Goal: Information Seeking & Learning: Check status

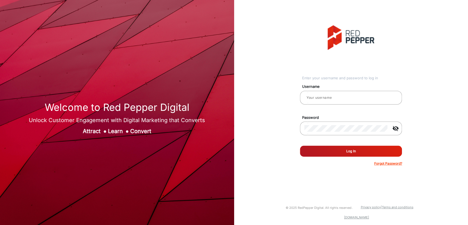
type input "[PERSON_NAME]"
click at [341, 148] on button "Log In" at bounding box center [351, 151] width 102 height 11
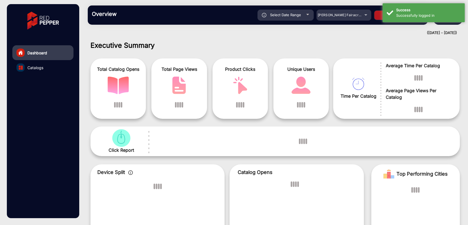
scroll to position [4, 0]
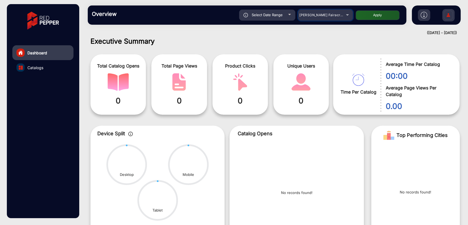
click at [324, 10] on mat-select "[PERSON_NAME] Fairacre Farms" at bounding box center [325, 15] width 55 height 11
click at [324, 12] on div "[PERSON_NAME] Fairacre Farms" at bounding box center [322, 15] width 44 height 7
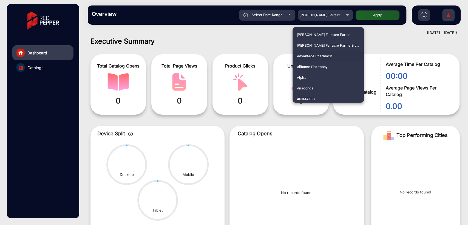
click at [314, 55] on span "Advantage Pharmacy" at bounding box center [314, 56] width 35 height 11
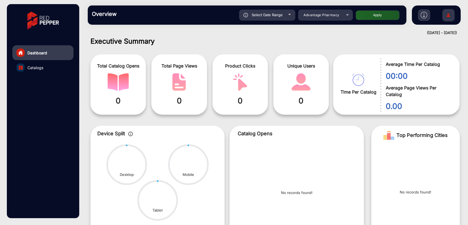
click at [372, 17] on button "Apply" at bounding box center [378, 15] width 44 height 10
type input "[DATE]"
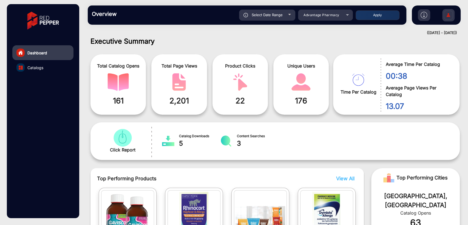
click at [271, 20] on div "Select Date Range" at bounding box center [267, 15] width 56 height 11
type input "[DATE]"
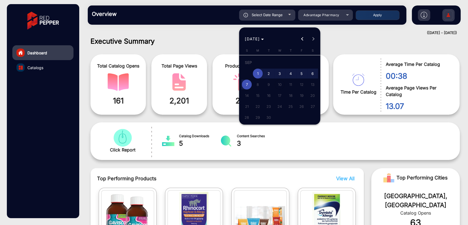
click at [189, 41] on div at bounding box center [234, 112] width 468 height 225
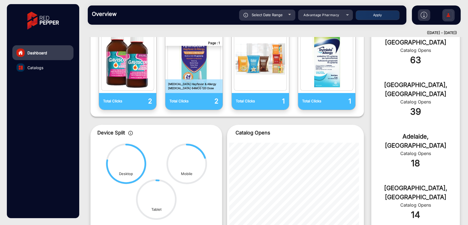
scroll to position [229, 0]
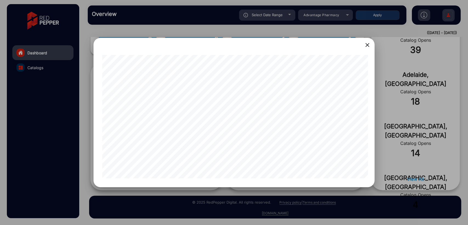
click at [366, 47] on mat-icon "close" at bounding box center [367, 45] width 7 height 7
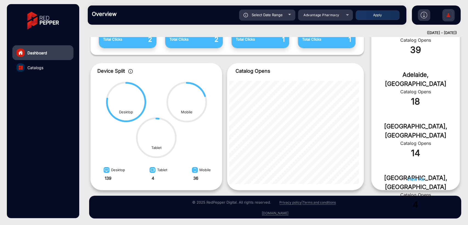
click at [272, 16] on span "Select Date Range" at bounding box center [267, 15] width 31 height 4
type input "[DATE]"
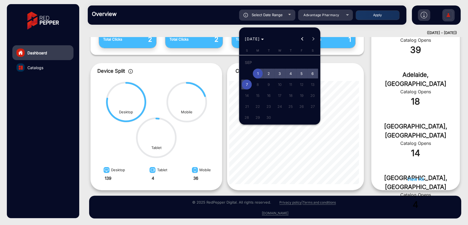
click at [246, 84] on span "7" at bounding box center [247, 85] width 10 height 10
type input "[DATE]"
click at [246, 84] on span "7" at bounding box center [247, 85] width 10 height 10
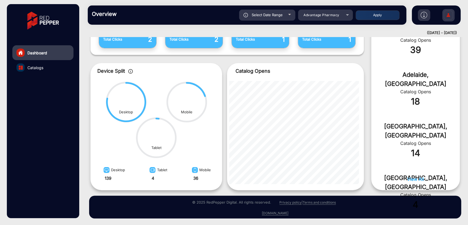
type input "[DATE]"
click at [379, 16] on button "Apply" at bounding box center [378, 15] width 44 height 10
type input "[DATE]"
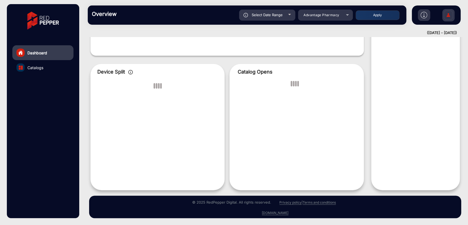
scroll to position [4, 0]
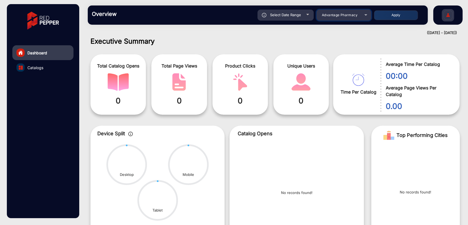
click at [339, 15] on span "Advantage Pharmacy" at bounding box center [340, 15] width 36 height 4
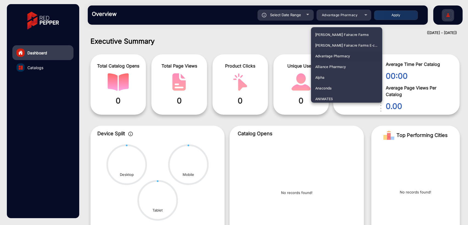
scroll to position [140, 0]
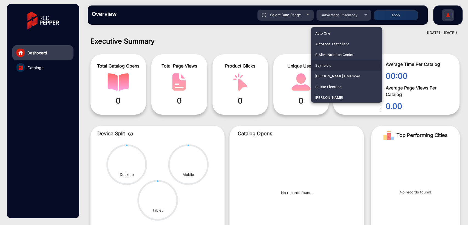
click at [326, 66] on span "Bayfield’s" at bounding box center [323, 65] width 16 height 11
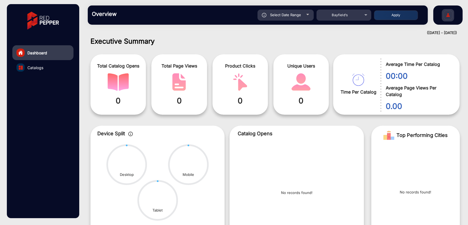
click at [386, 16] on button "Apply" at bounding box center [396, 15] width 44 height 10
type input "[DATE]"
click at [282, 20] on div "Select Date Range" at bounding box center [286, 15] width 56 height 11
type input "[DATE]"
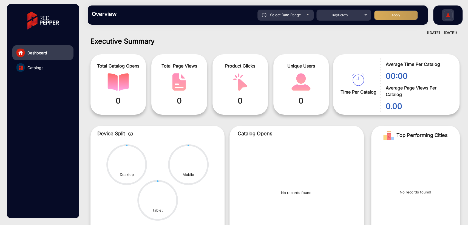
type input "[DATE]"
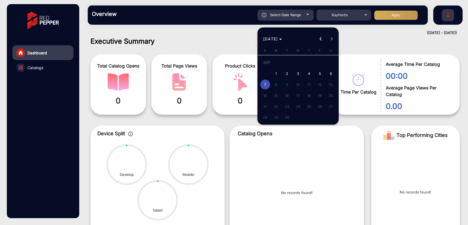
click at [330, 74] on span "6" at bounding box center [331, 74] width 10 height 10
type input "[DATE]"
click at [330, 74] on span "6" at bounding box center [331, 74] width 10 height 10
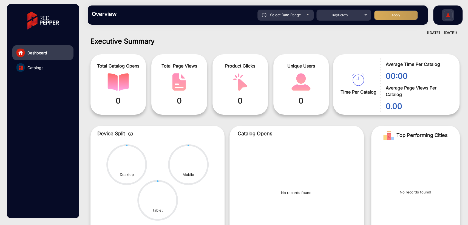
type input "[DATE]"
click at [400, 18] on button "Apply" at bounding box center [396, 15] width 44 height 10
type input "[DATE]"
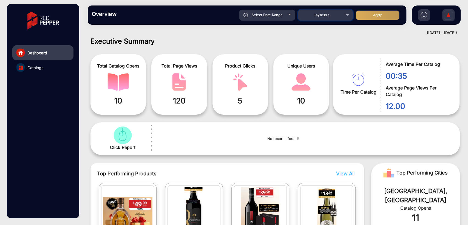
click at [327, 18] on div "Bayfield’s" at bounding box center [322, 15] width 44 height 7
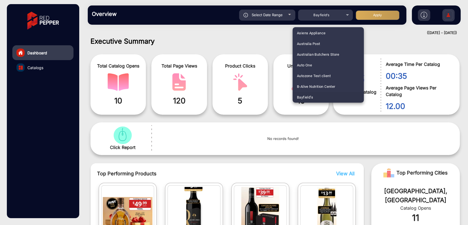
scroll to position [814, 0]
click at [302, 65] on span "[PERSON_NAME]" at bounding box center [311, 65] width 28 height 11
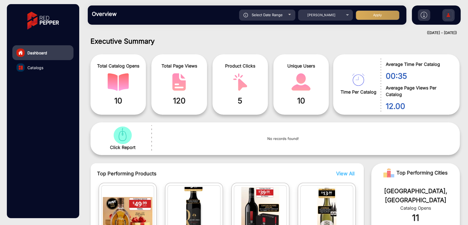
click at [372, 14] on button "Apply" at bounding box center [378, 15] width 44 height 10
type input "[DATE]"
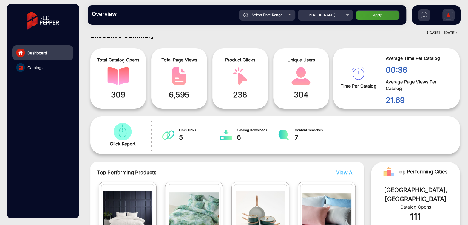
scroll to position [4, 0]
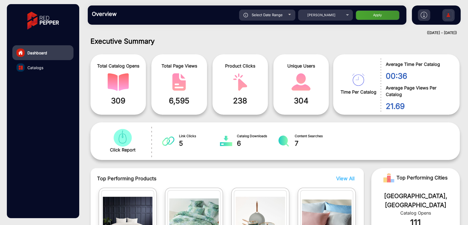
click at [269, 20] on div "Select Date Range" at bounding box center [267, 15] width 56 height 11
type input "[DATE]"
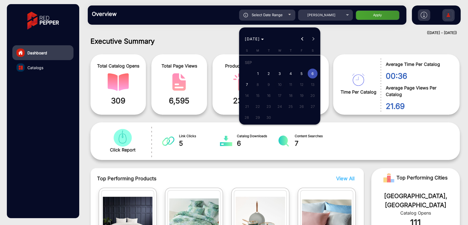
click at [246, 86] on span "7" at bounding box center [247, 85] width 10 height 10
type input "[DATE]"
click at [246, 86] on span "7" at bounding box center [247, 85] width 10 height 10
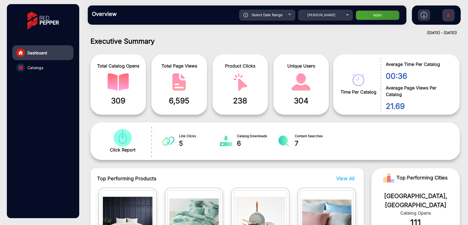
type input "[DATE]"
click at [372, 19] on button "Apply" at bounding box center [378, 15] width 44 height 10
type input "[DATE]"
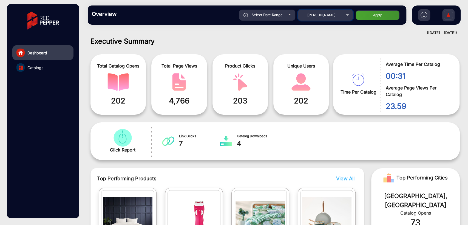
click at [311, 18] on mat-select "[PERSON_NAME]" at bounding box center [325, 15] width 55 height 11
click at [313, 18] on div "[PERSON_NAME]" at bounding box center [322, 15] width 44 height 7
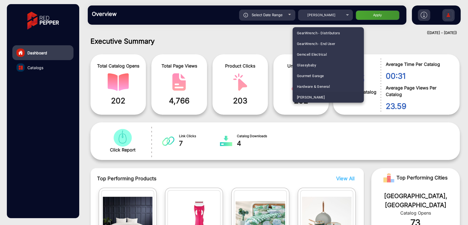
scroll to position [0, 0]
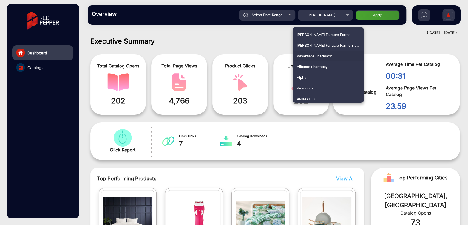
click at [307, 54] on span "Advantage Pharmacy" at bounding box center [314, 56] width 35 height 11
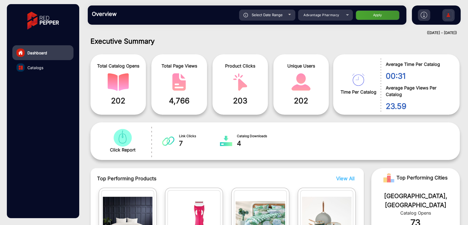
click at [383, 13] on button "Apply" at bounding box center [378, 15] width 44 height 10
type input "[DATE]"
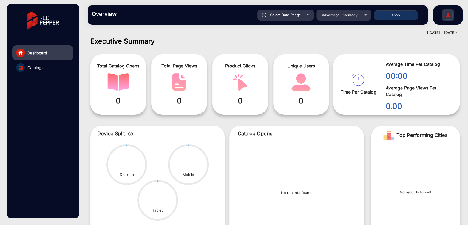
click at [285, 15] on span "Select Date Range" at bounding box center [285, 15] width 31 height 4
type input "[DATE]"
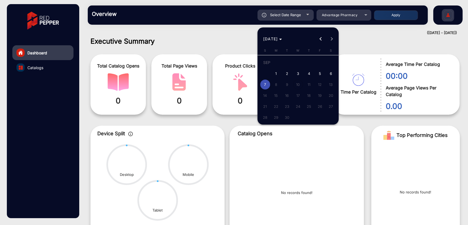
click at [277, 72] on span "1" at bounding box center [276, 74] width 10 height 10
type input "[DATE]"
click at [332, 72] on span "6" at bounding box center [331, 74] width 10 height 10
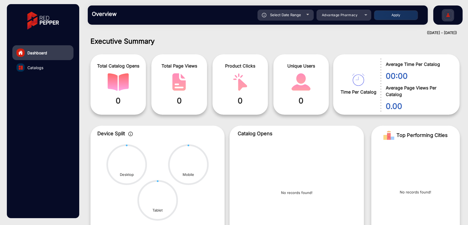
type input "[DATE]"
click at [384, 16] on button "Apply" at bounding box center [396, 15] width 44 height 10
type input "[DATE]"
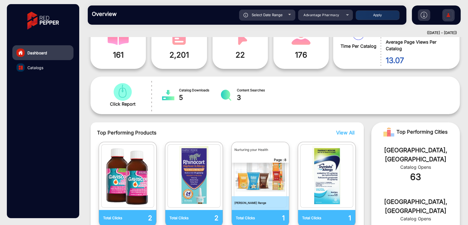
scroll to position [126, 0]
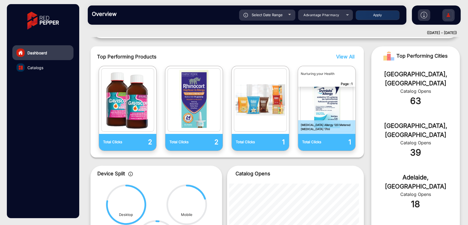
click at [342, 54] on span "View All" at bounding box center [345, 57] width 18 height 6
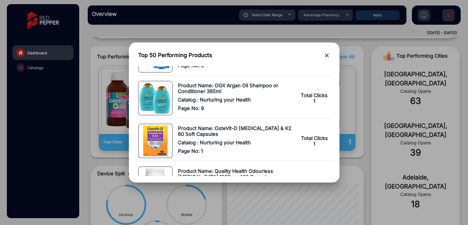
scroll to position [325, 0]
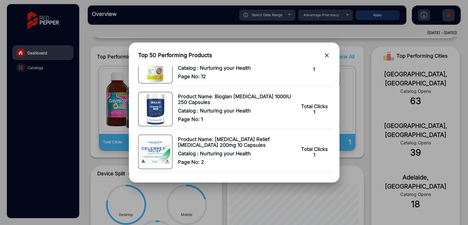
click at [327, 55] on mat-icon "close" at bounding box center [327, 55] width 7 height 7
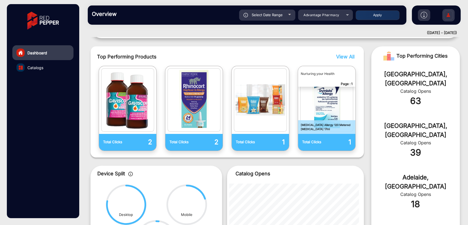
scroll to position [0, 0]
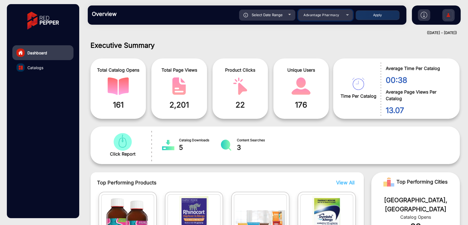
click at [325, 16] on span "Advantage Pharmacy" at bounding box center [322, 15] width 36 height 4
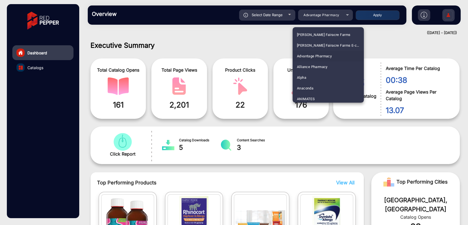
scroll to position [1510, 0]
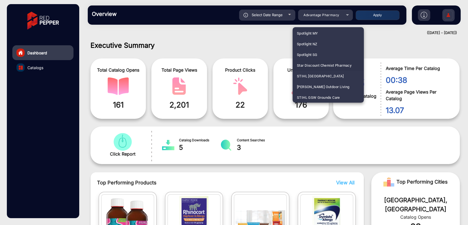
click at [328, 63] on span "Star Discount Chemist Pharmacy" at bounding box center [324, 65] width 55 height 11
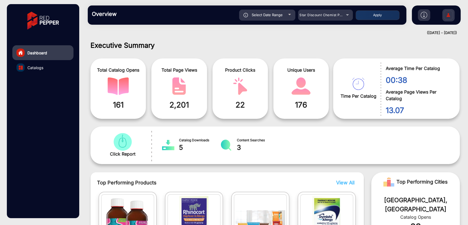
click at [381, 19] on button "Apply" at bounding box center [378, 15] width 44 height 10
type input "[DATE]"
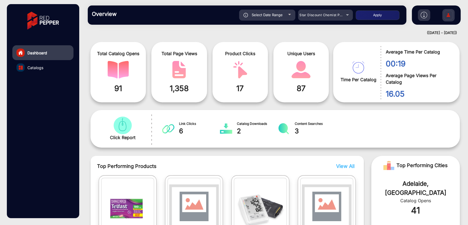
scroll to position [0, 0]
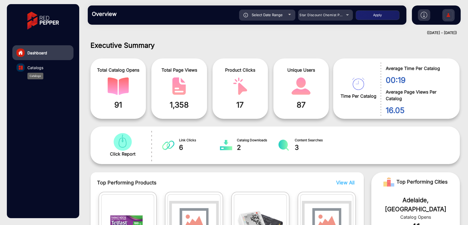
click at [31, 68] on span "Catalogs" at bounding box center [35, 68] width 16 height 6
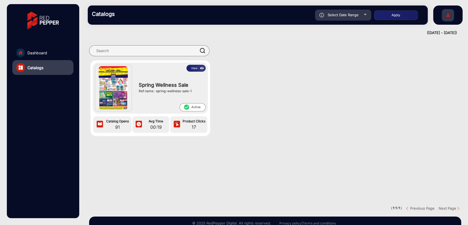
click at [193, 70] on button "View" at bounding box center [196, 68] width 19 height 7
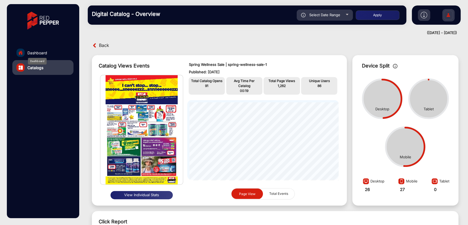
click at [44, 51] on span "Dashboard" at bounding box center [37, 53] width 20 height 6
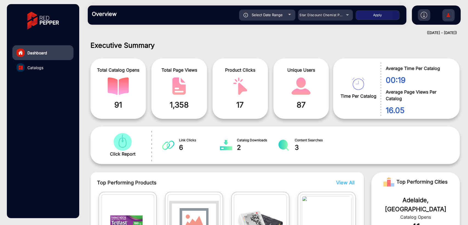
scroll to position [4, 0]
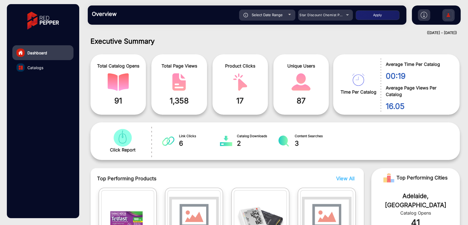
click at [268, 16] on span "Select Date Range" at bounding box center [267, 15] width 31 height 4
type input "[DATE]"
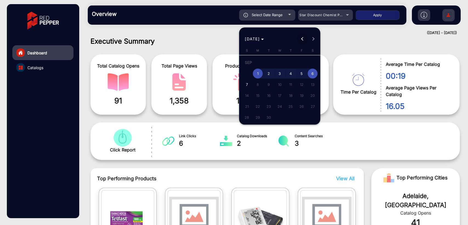
click at [301, 39] on span "Previous month" at bounding box center [302, 38] width 11 height 11
click at [298, 67] on span "1" at bounding box center [302, 63] width 10 height 11
type input "[DATE]"
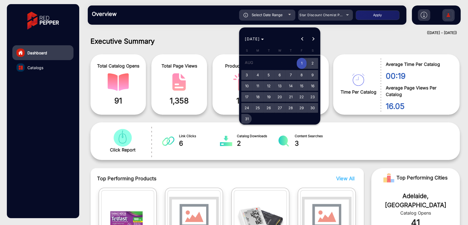
click at [249, 120] on span "31" at bounding box center [247, 119] width 10 height 10
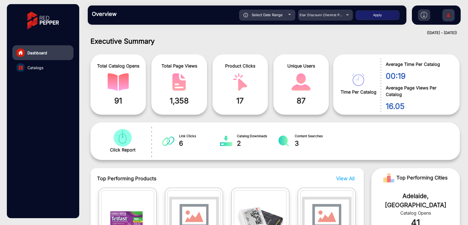
type input "[DATE]"
click at [368, 18] on button "Apply" at bounding box center [378, 15] width 44 height 10
type input "[DATE]"
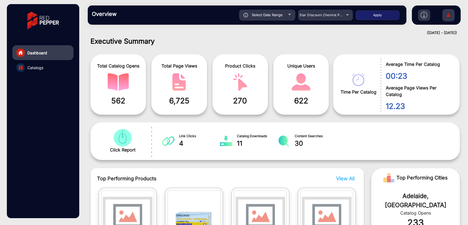
click at [34, 63] on link "Catalogs" at bounding box center [42, 67] width 61 height 15
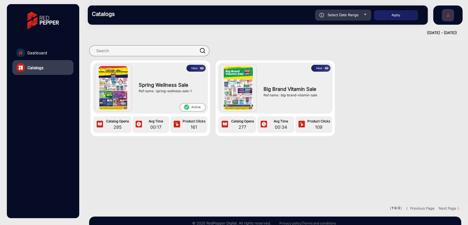
click at [195, 176] on section "View Spring Wellness Sale Ref name : spring-wellness-sale-1 check_circle Active…" at bounding box center [275, 123] width 378 height 165
click at [36, 49] on link "Dashboard" at bounding box center [42, 52] width 61 height 15
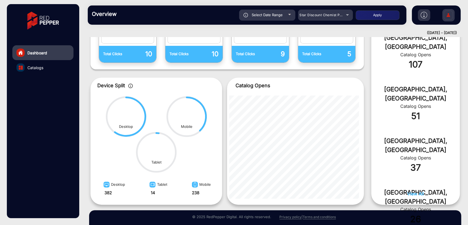
scroll to position [229, 0]
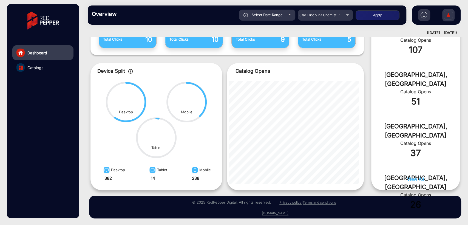
click at [421, 182] on button "View All" at bounding box center [415, 182] width 17 height 12
click at [417, 180] on span "View All" at bounding box center [415, 178] width 17 height 5
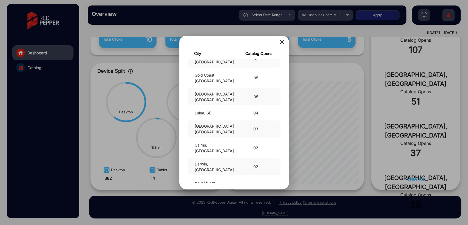
scroll to position [0, 0]
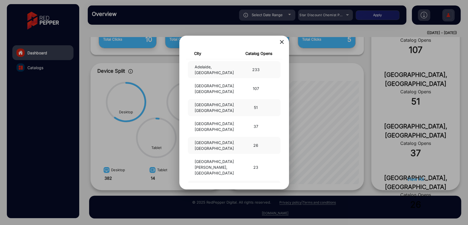
click at [115, 112] on div at bounding box center [234, 112] width 468 height 225
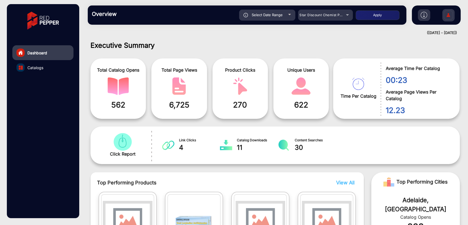
click at [266, 15] on span "Select Date Range" at bounding box center [267, 15] width 31 height 4
type input "[DATE]"
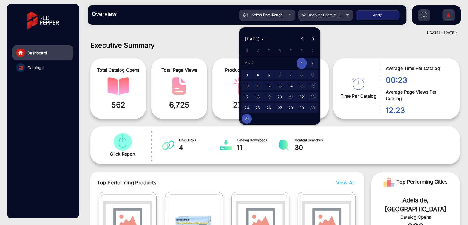
click at [302, 38] on button "Previous month" at bounding box center [302, 38] width 11 height 11
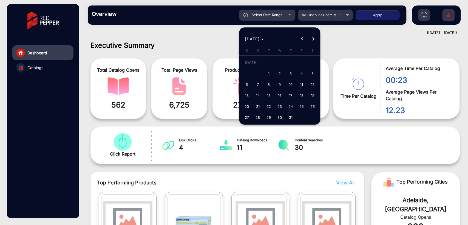
click at [268, 73] on span "1" at bounding box center [269, 74] width 10 height 10
type input "[DATE]"
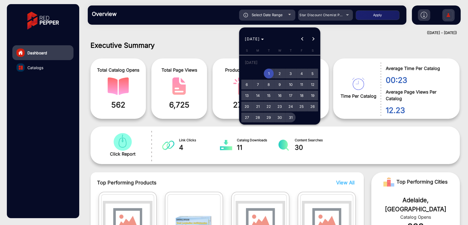
click at [293, 117] on span "31" at bounding box center [291, 117] width 10 height 10
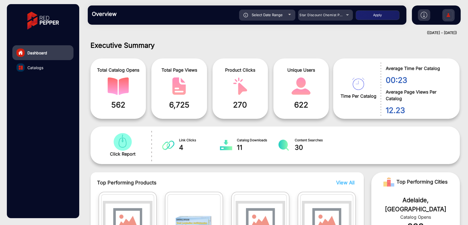
type input "[DATE]"
click at [375, 18] on button "Apply" at bounding box center [378, 15] width 44 height 10
type input "[DATE]"
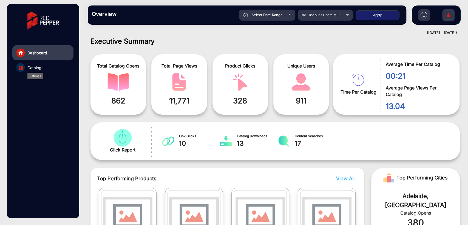
click at [37, 67] on span "Catalogs" at bounding box center [35, 68] width 16 height 6
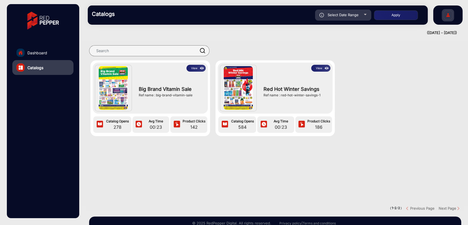
click at [210, 177] on section "View Big Brand Vitamin Sale Ref name : big-brand-vitamin-sale Catalog Opens 278…" at bounding box center [275, 123] width 378 height 165
click at [45, 52] on span "Dashboard" at bounding box center [37, 53] width 20 height 6
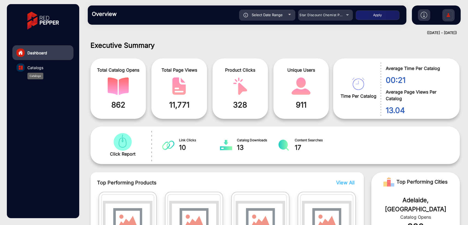
click at [39, 69] on span "Catalogs" at bounding box center [35, 68] width 16 height 6
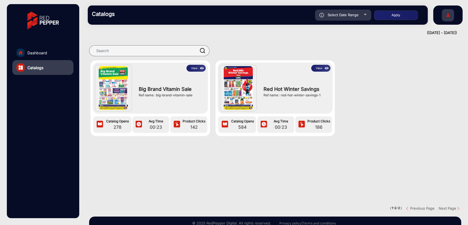
click at [194, 70] on button "View" at bounding box center [196, 68] width 19 height 7
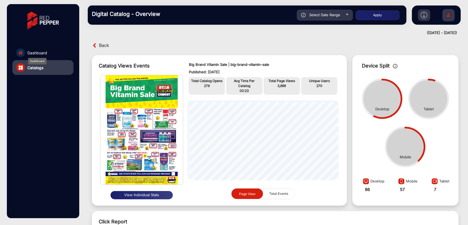
click at [43, 54] on span "Dashboard" at bounding box center [37, 53] width 20 height 6
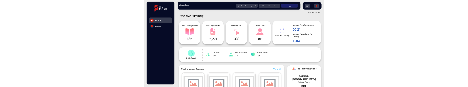
scroll to position [85, 0]
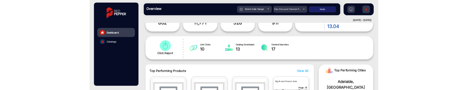
scroll to position [85, 0]
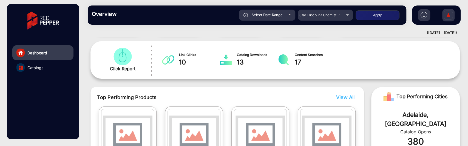
click at [348, 86] on span "View All" at bounding box center [345, 97] width 18 height 6
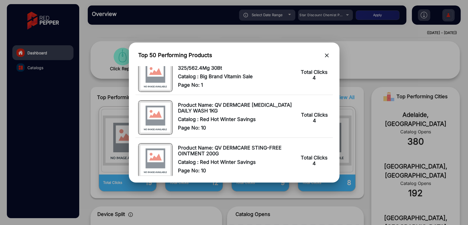
scroll to position [447, 0]
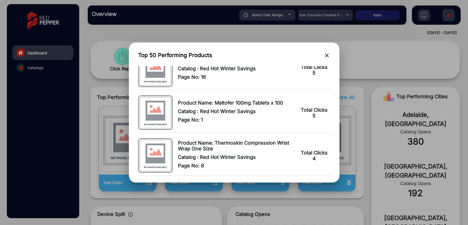
click at [329, 55] on mat-icon "close" at bounding box center [327, 55] width 7 height 7
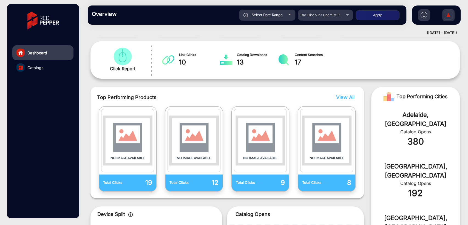
scroll to position [0, 0]
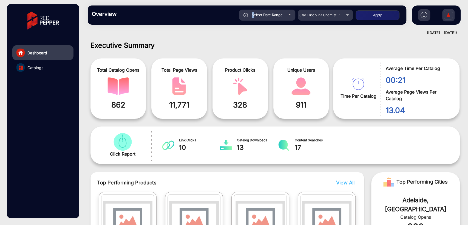
click at [253, 17] on div "Select Date Range" at bounding box center [267, 15] width 56 height 11
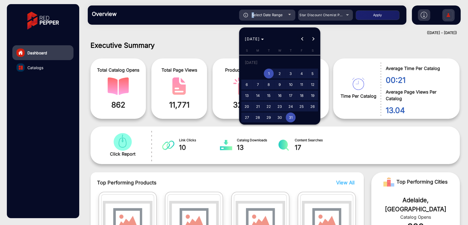
click at [303, 39] on button "Previous month" at bounding box center [302, 38] width 11 height 11
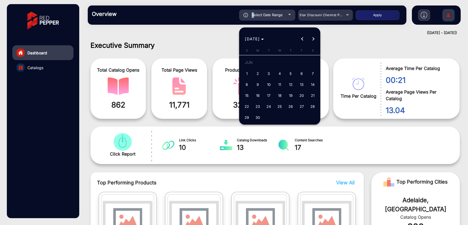
click at [246, 70] on span "1" at bounding box center [247, 74] width 10 height 10
type input "6/1/2025"
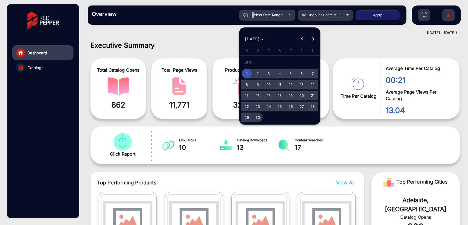
click at [257, 86] on span "30" at bounding box center [258, 117] width 10 height 10
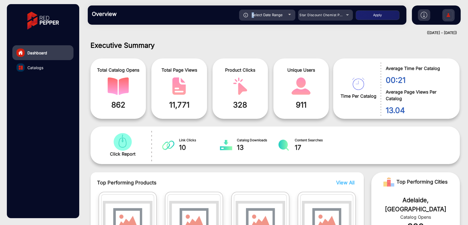
type input "6/30/2025"
click at [362, 16] on button "Apply" at bounding box center [378, 15] width 44 height 10
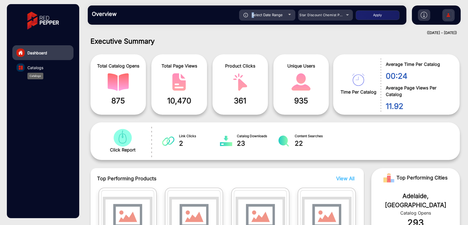
click at [32, 65] on span "Catalogs" at bounding box center [35, 68] width 16 height 6
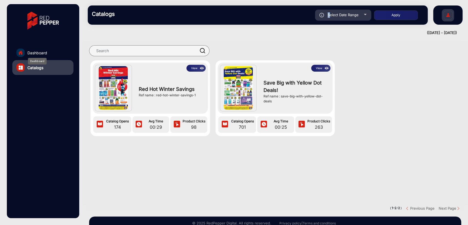
click at [40, 51] on span "Dashboard" at bounding box center [37, 53] width 20 height 6
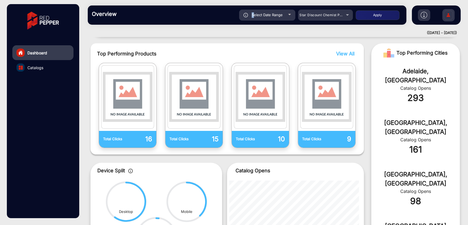
scroll to position [66, 0]
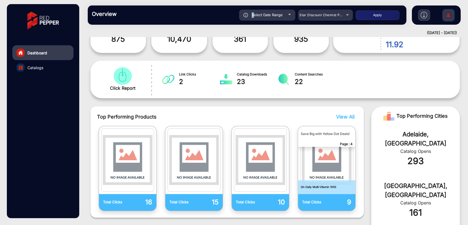
click at [343, 86] on span "View All" at bounding box center [345, 117] width 18 height 6
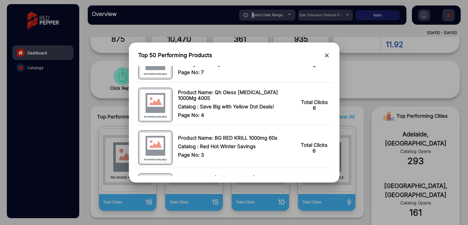
scroll to position [0, 0]
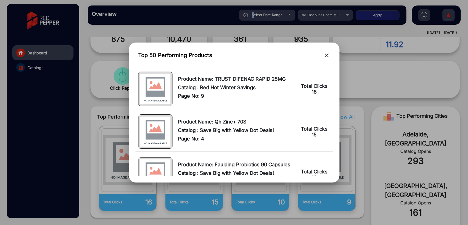
click at [325, 54] on mat-icon "close" at bounding box center [327, 55] width 7 height 7
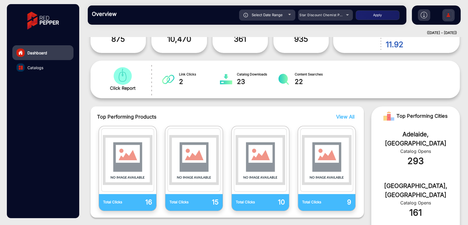
click at [270, 19] on div "Select Date Range" at bounding box center [267, 15] width 56 height 11
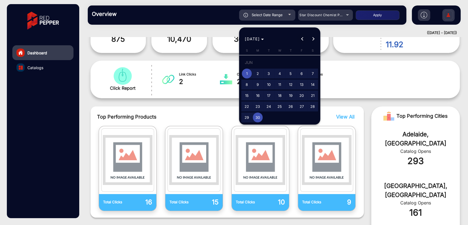
click at [301, 41] on span "Previous month" at bounding box center [302, 38] width 11 height 11
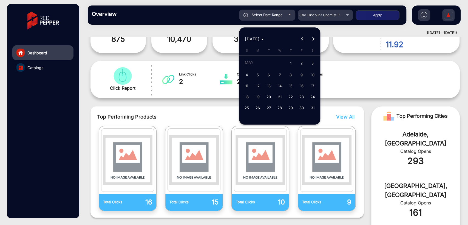
click at [292, 59] on span "1" at bounding box center [291, 63] width 10 height 11
type input "5/1/2025"
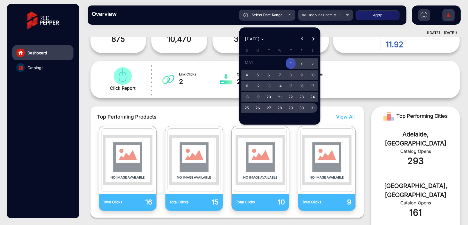
click at [312, 86] on span "31" at bounding box center [313, 108] width 10 height 10
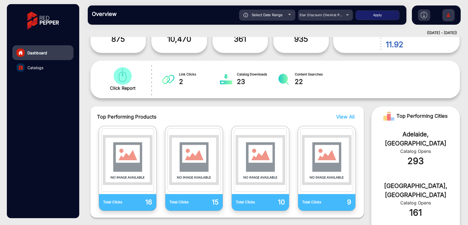
type input "5/31/2025"
click at [367, 16] on button "Apply" at bounding box center [378, 15] width 44 height 10
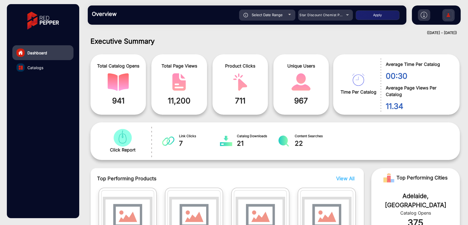
click at [272, 18] on div "Select Date Range" at bounding box center [267, 15] width 56 height 11
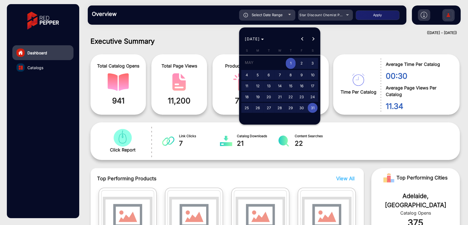
click at [325, 43] on div at bounding box center [234, 112] width 468 height 225
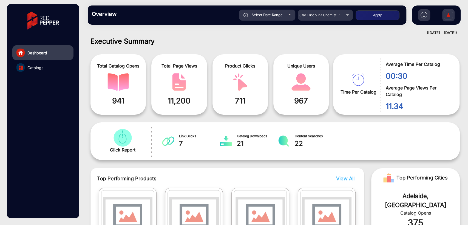
click at [377, 12] on button "Apply" at bounding box center [378, 15] width 44 height 10
click at [30, 65] on span "Catalogs" at bounding box center [35, 68] width 16 height 6
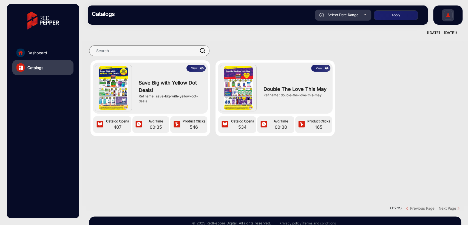
drag, startPoint x: 247, startPoint y: 173, endPoint x: 142, endPoint y: 107, distance: 124.5
click at [248, 86] on section "View Save Big with Yellow Dot Deals! Ref name : save-big-with-yellow-dot-deals …" at bounding box center [275, 123] width 378 height 165
click at [34, 51] on span "Dashboard" at bounding box center [37, 53] width 20 height 6
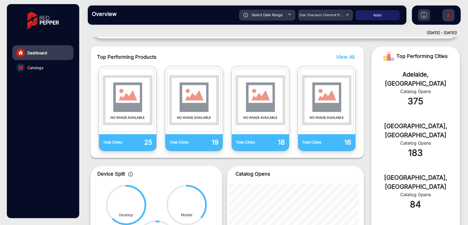
scroll to position [126, 0]
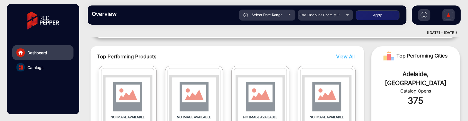
click at [346, 56] on span "View All" at bounding box center [345, 57] width 18 height 6
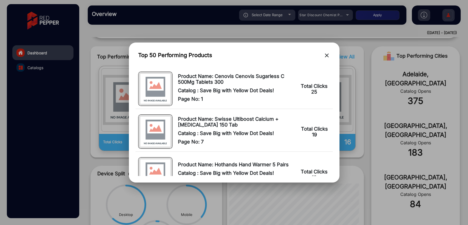
click at [325, 55] on mat-icon "close" at bounding box center [327, 55] width 7 height 7
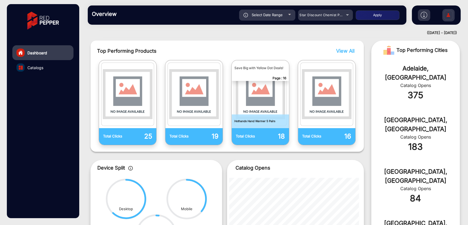
scroll to position [81, 0]
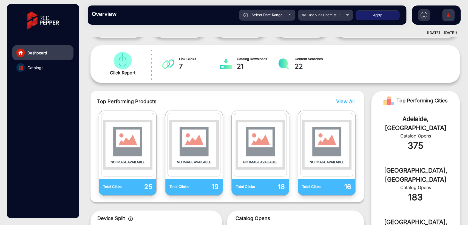
click at [261, 12] on div "Select Date Range" at bounding box center [267, 15] width 56 height 11
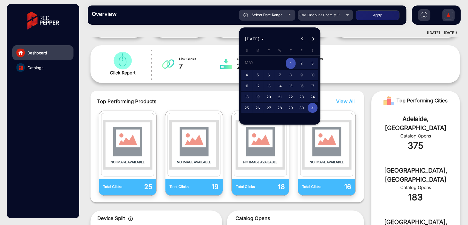
click at [313, 43] on span "Next month" at bounding box center [313, 38] width 11 height 11
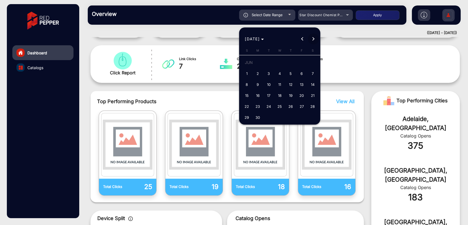
click at [313, 43] on span "Next month" at bounding box center [313, 38] width 11 height 11
click at [313, 43] on div "SEP 2025 SEP 2025" at bounding box center [280, 38] width 78 height 11
click at [247, 84] on span "7" at bounding box center [247, 85] width 10 height 10
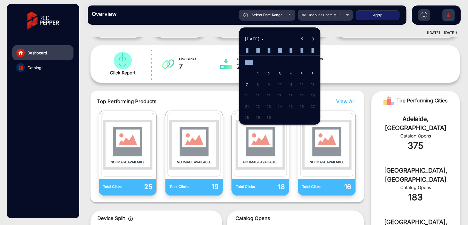
type input "[DATE]"
click at [247, 84] on span "7" at bounding box center [247, 85] width 10 height 10
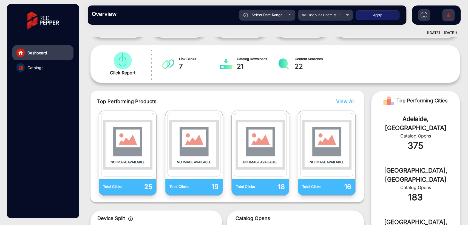
type input "[DATE]"
click at [370, 18] on button "Apply" at bounding box center [378, 15] width 44 height 10
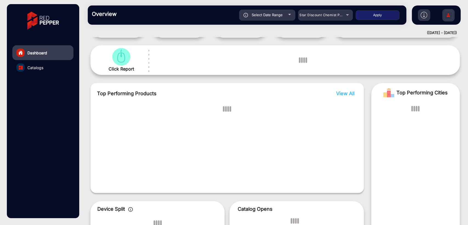
scroll to position [4, 0]
